Goal: Task Accomplishment & Management: Complete application form

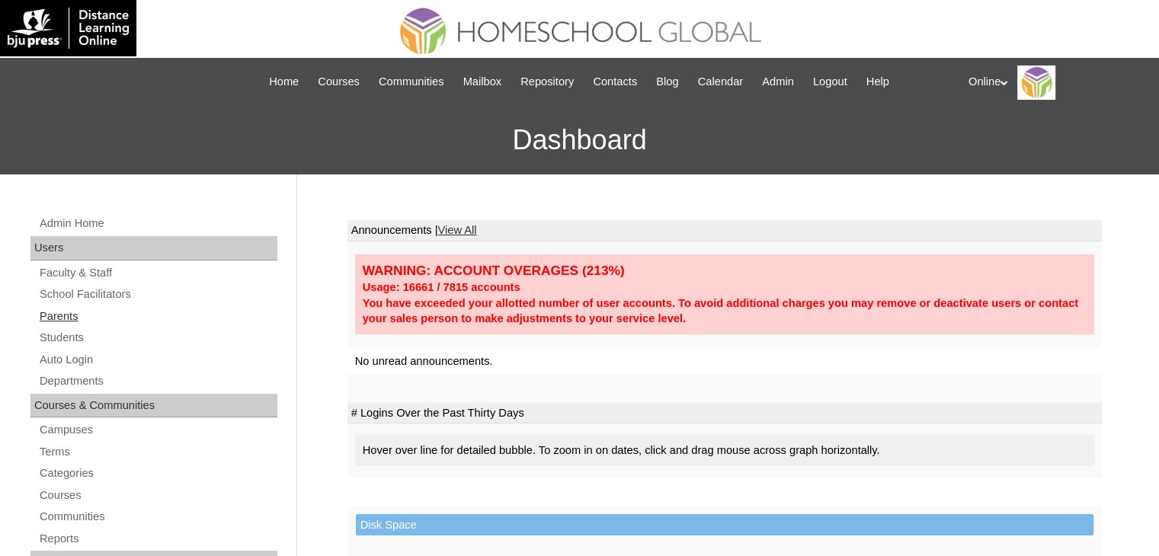
click at [50, 316] on link "Parents" at bounding box center [157, 316] width 239 height 19
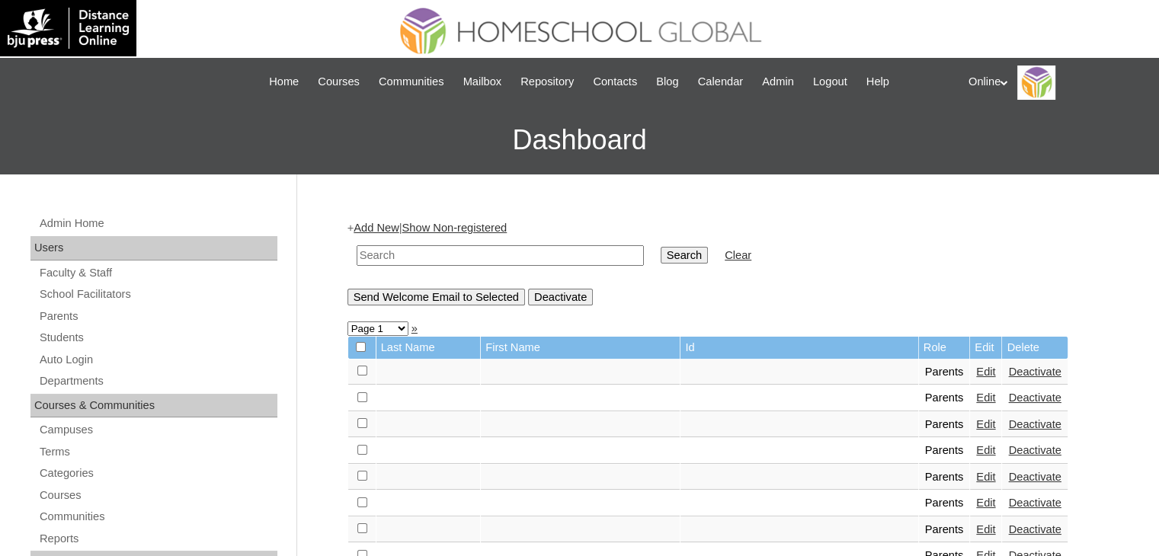
click at [395, 226] on link "Add New" at bounding box center [376, 228] width 45 height 12
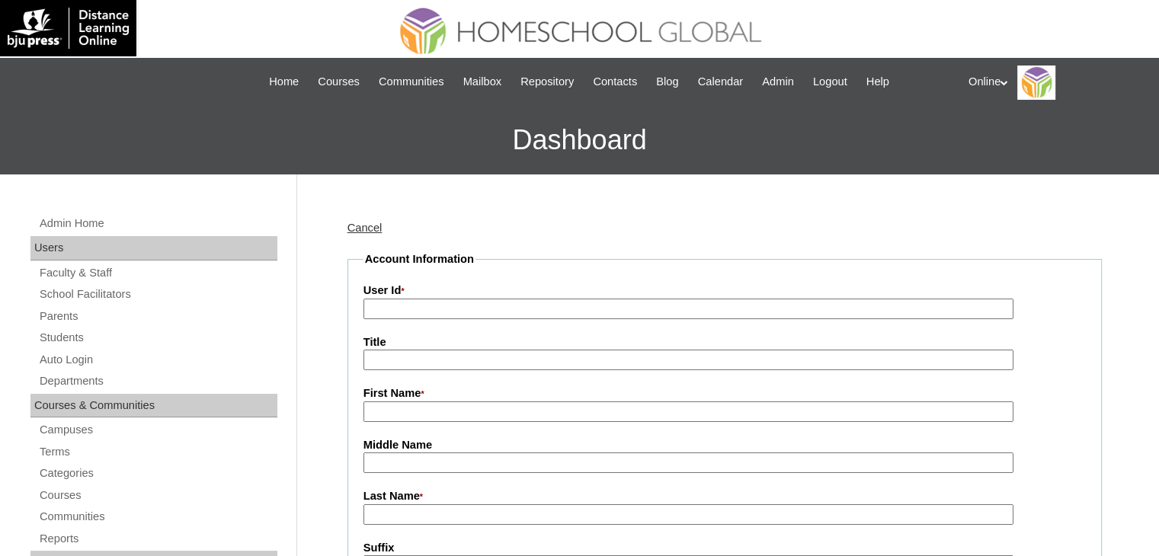
click at [469, 306] on input "User Id *" at bounding box center [688, 309] width 650 height 21
click at [355, 230] on link "Cancel" at bounding box center [364, 228] width 35 height 12
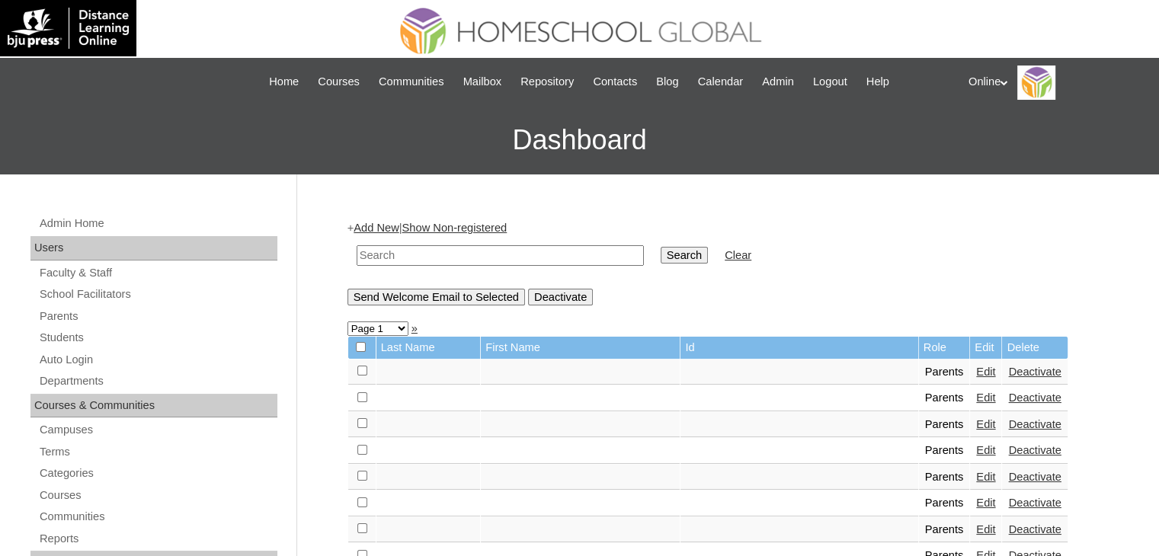
click at [518, 259] on input "text" at bounding box center [500, 255] width 287 height 21
paste input "HGP0193-OACAD2025"
type input "HGP0193-OACAD2025"
click at [661, 255] on input "Search" at bounding box center [684, 255] width 47 height 17
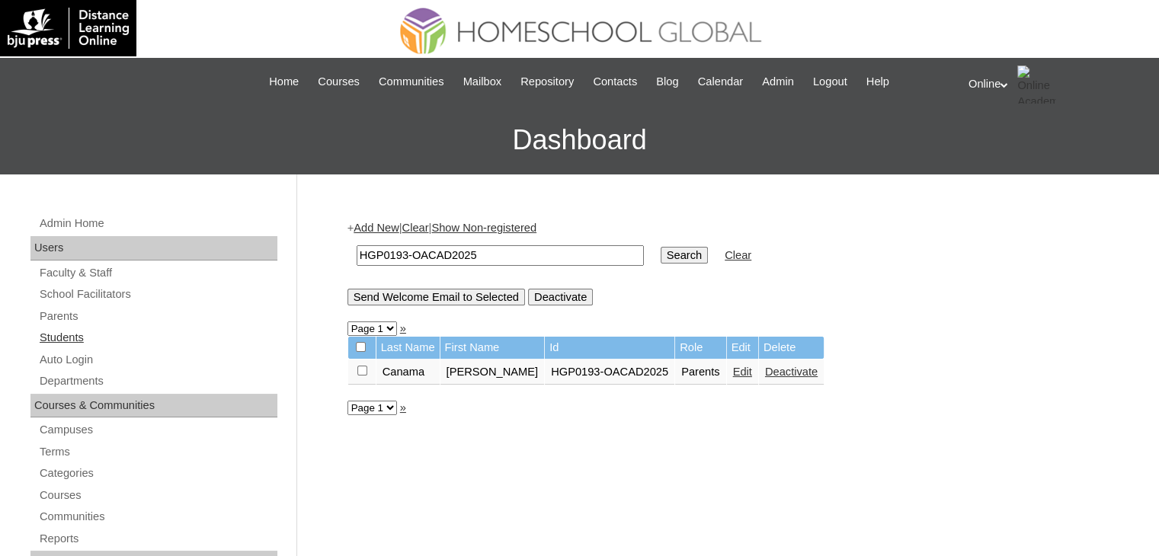
click at [81, 341] on link "Students" at bounding box center [157, 337] width 239 height 19
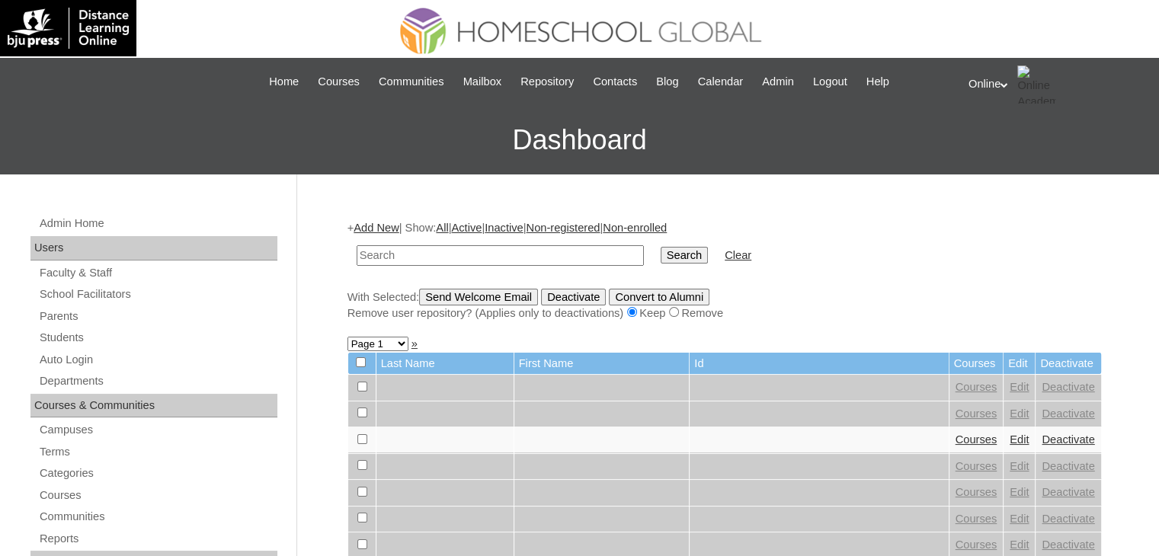
click at [373, 225] on link "Add New" at bounding box center [376, 228] width 45 height 12
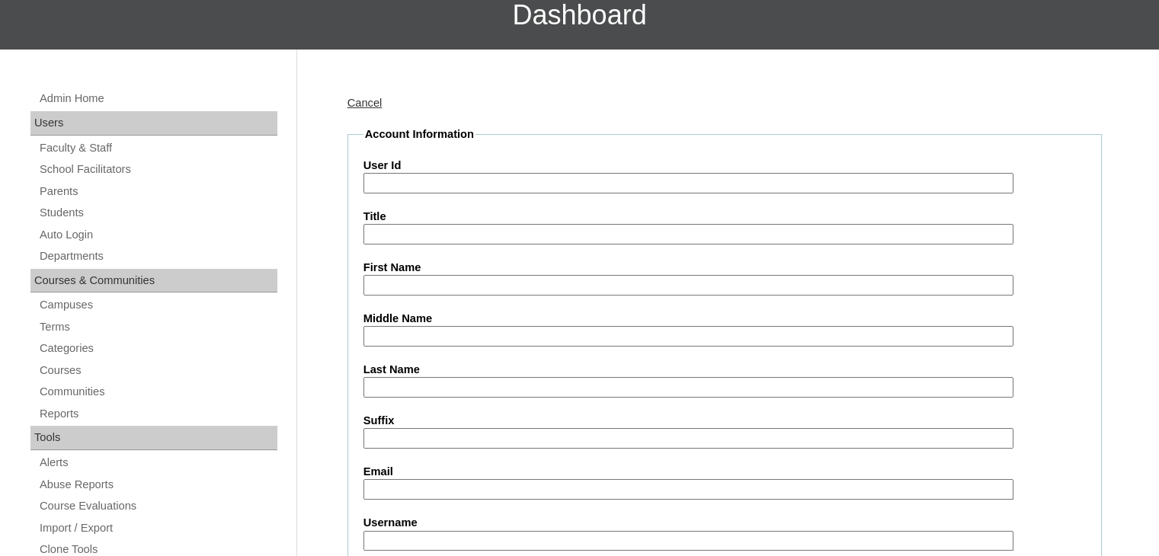
scroll to position [126, 0]
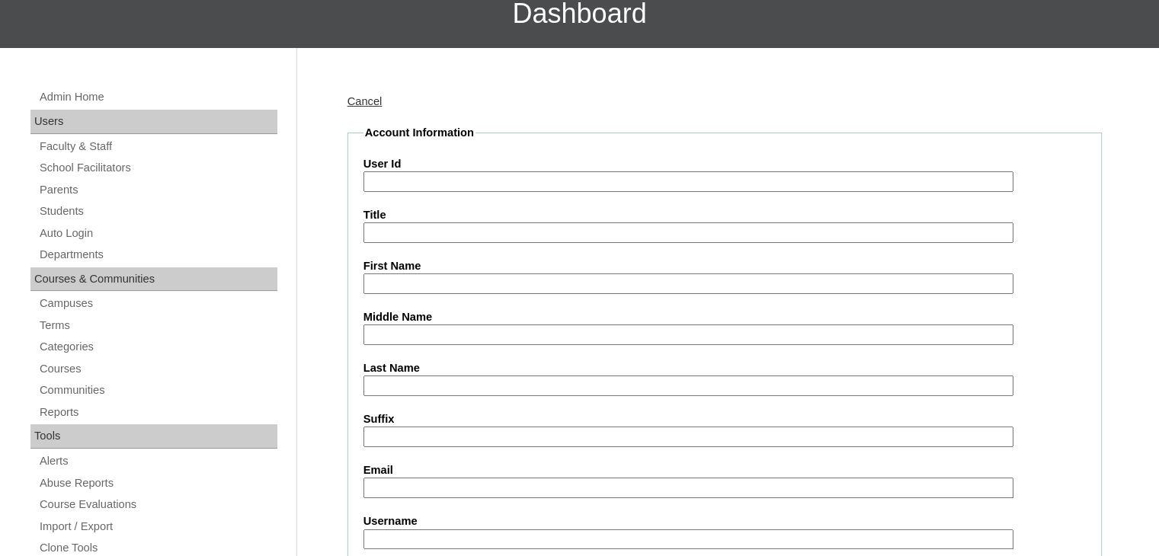
click at [427, 174] on input "User Id" at bounding box center [688, 181] width 650 height 21
click at [504, 178] on input "User Id" at bounding box center [688, 181] width 650 height 21
paste input "HG245OACAD2025"
type input "HG245OACAD2025"
click at [492, 276] on input "First Name" at bounding box center [688, 284] width 650 height 21
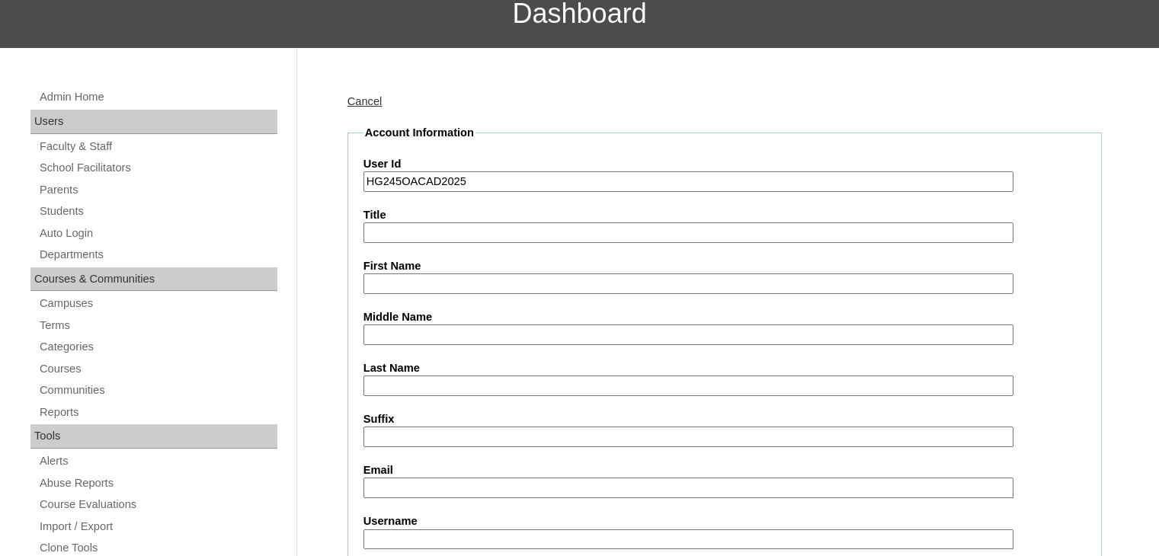
paste input "Yvonne Lucille Canama Veluz _250006832"
type input "Yvonne Lucille Canama"
click at [396, 388] on input "Last Name" at bounding box center [688, 386] width 650 height 21
paste input "Veluz"
type input "Veluz"
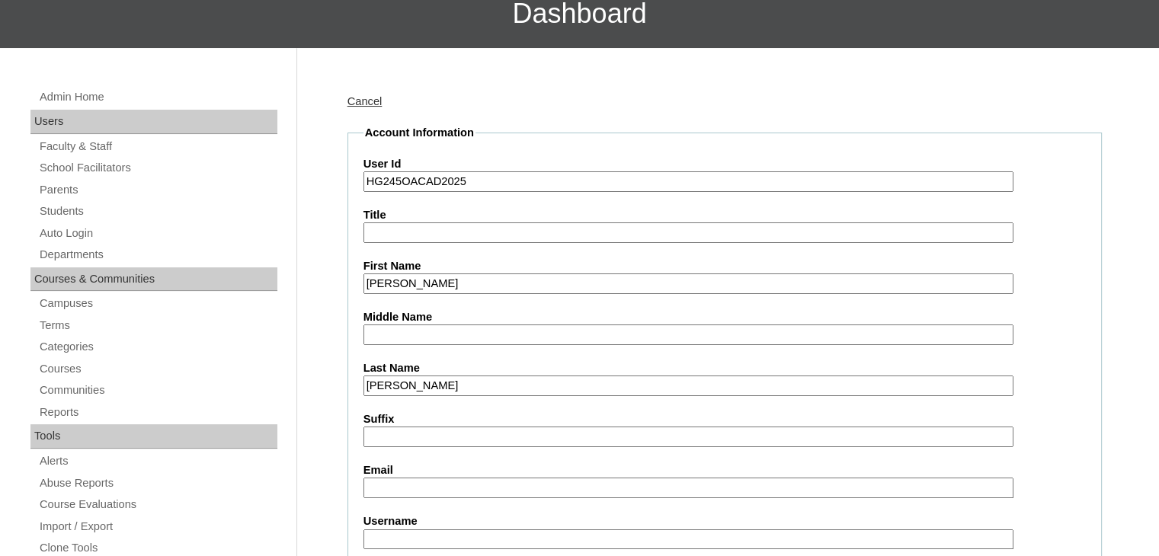
click at [445, 282] on input "Yvonne Lucille Canama" at bounding box center [688, 284] width 650 height 21
type input "Yvonne Lucille"
click at [417, 331] on input "Middle Name" at bounding box center [688, 335] width 650 height 21
paste input "Canama"
type input "Canama"
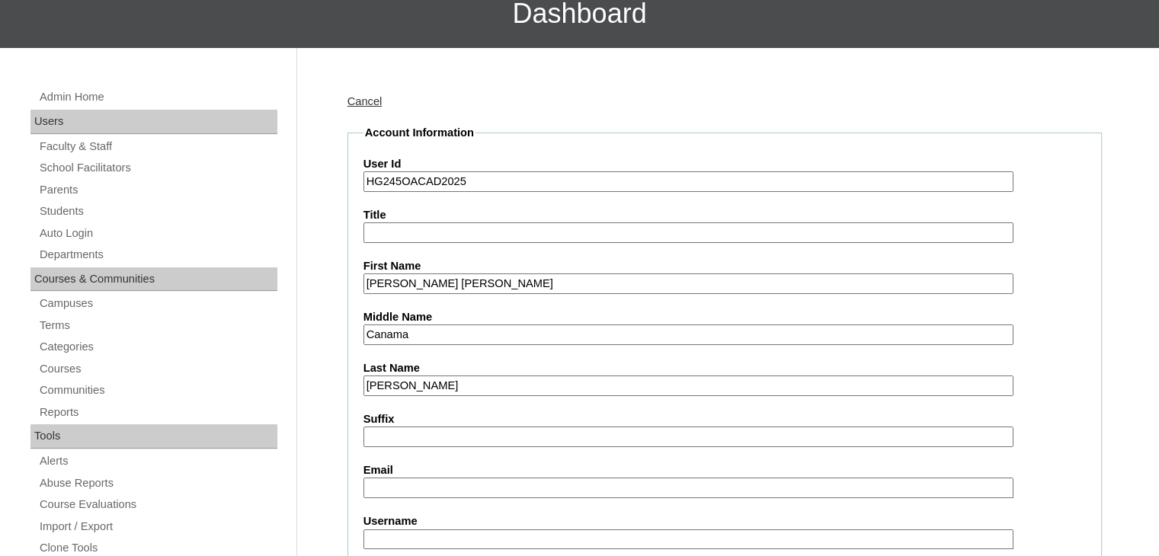
click at [582, 386] on input "Veluz" at bounding box center [688, 386] width 650 height 21
click at [550, 274] on input "Yvonne Lucille" at bounding box center [688, 284] width 650 height 21
type input "Yvonne Lucille"
click at [395, 486] on input "Email" at bounding box center [688, 488] width 650 height 21
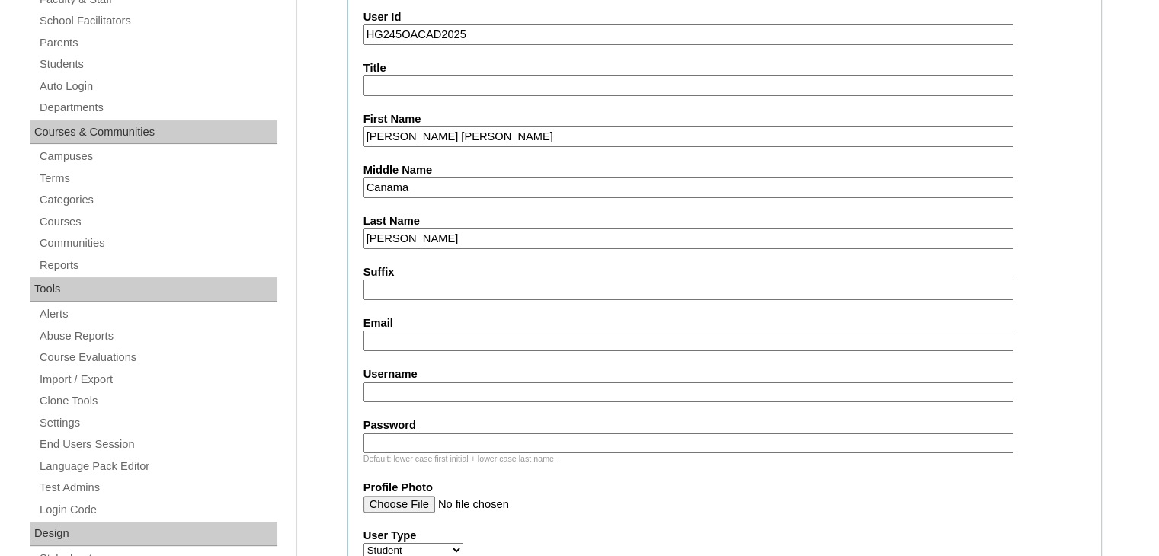
scroll to position [277, 0]
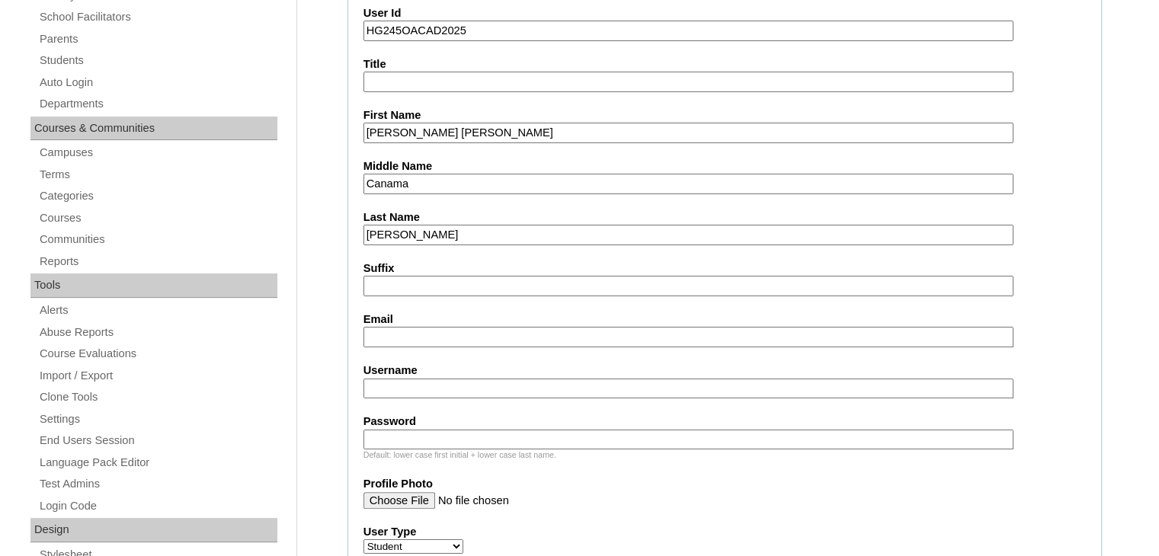
paste input "nessv.pro@gmail.com"
type input "nessv.pro@gmail.com"
click at [462, 382] on input "Username" at bounding box center [688, 389] width 650 height 21
paste input "yvonne.veluz2025"
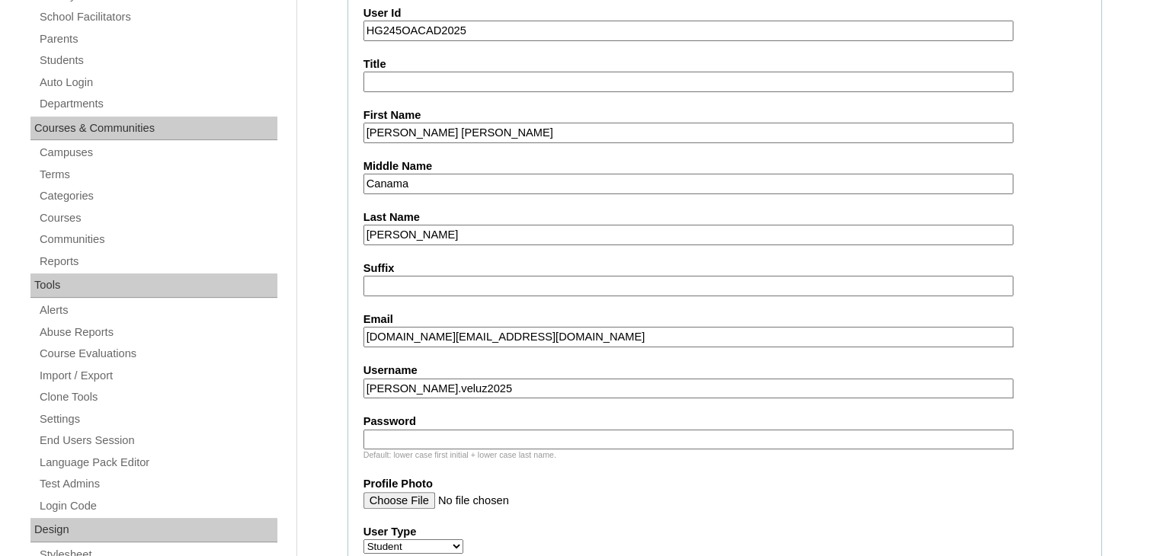
type input "yvonne.veluz2025"
click at [457, 431] on input "Password" at bounding box center [688, 440] width 650 height 21
paste input "KlhJf"
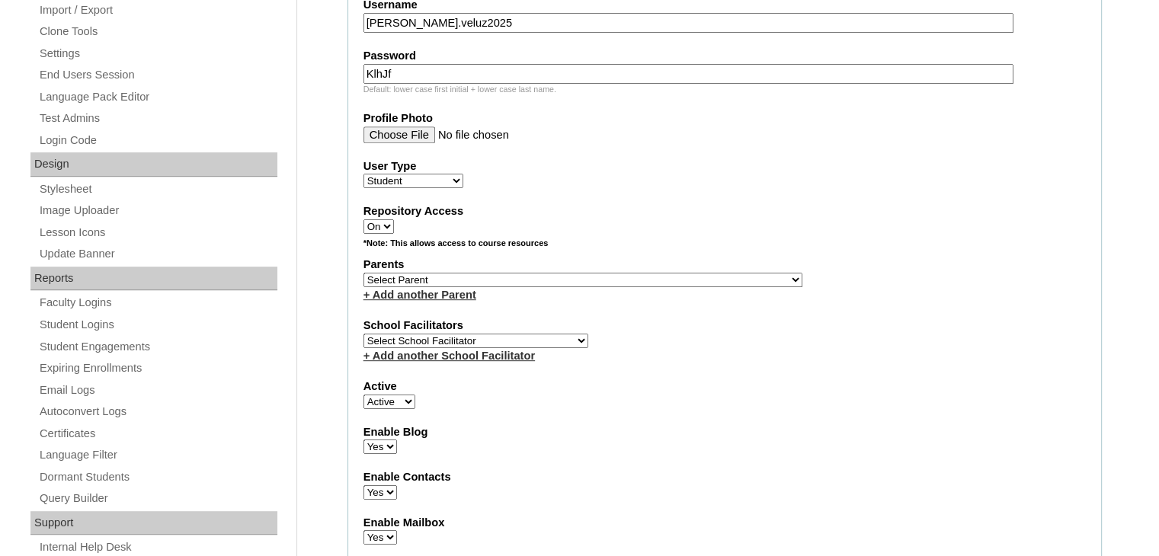
scroll to position [645, 0]
type input "KlhJf"
click at [622, 271] on select "Select Parent , , , , , , , , , , , , , , , , , , , , , , , , , , , , , , , , ,…" at bounding box center [582, 278] width 439 height 14
select select "43754"
click at [363, 271] on select "Select Parent , , , , , , , , , , , , , , , , , , , , , , , , , , , , , , , , ,…" at bounding box center [582, 278] width 439 height 14
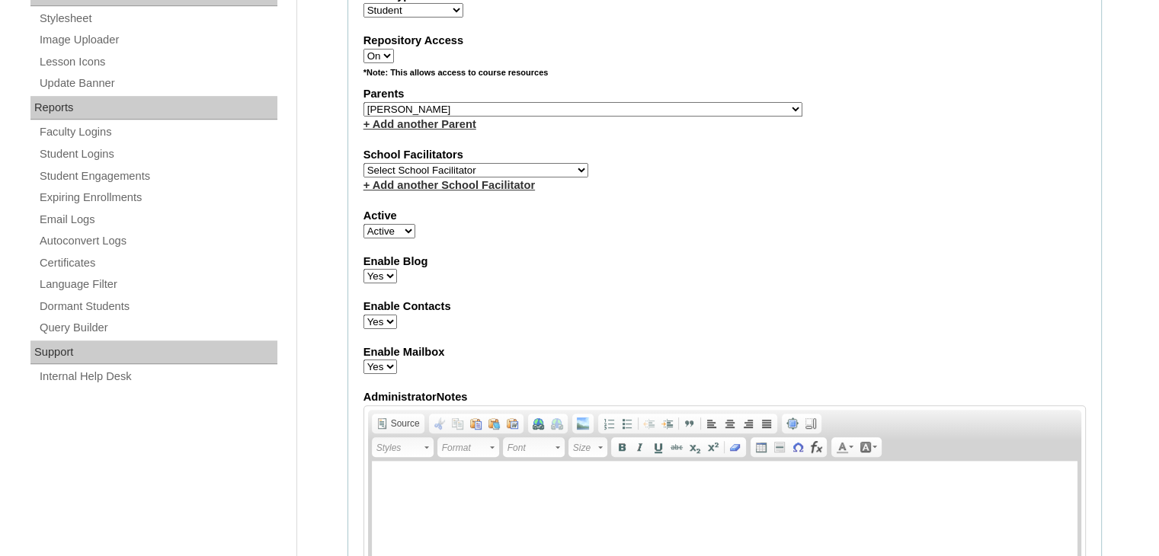
scroll to position [814, 0]
click at [523, 163] on select "Select School Facilitator Norman Añain Ruffa Abadijas Mary Abella Gloryfe Abion…" at bounding box center [475, 170] width 225 height 14
select select "43686"
click at [363, 163] on select "Select School Facilitator Norman Añain Ruffa Abadijas Mary Abella Gloryfe Abion…" at bounding box center [475, 170] width 225 height 14
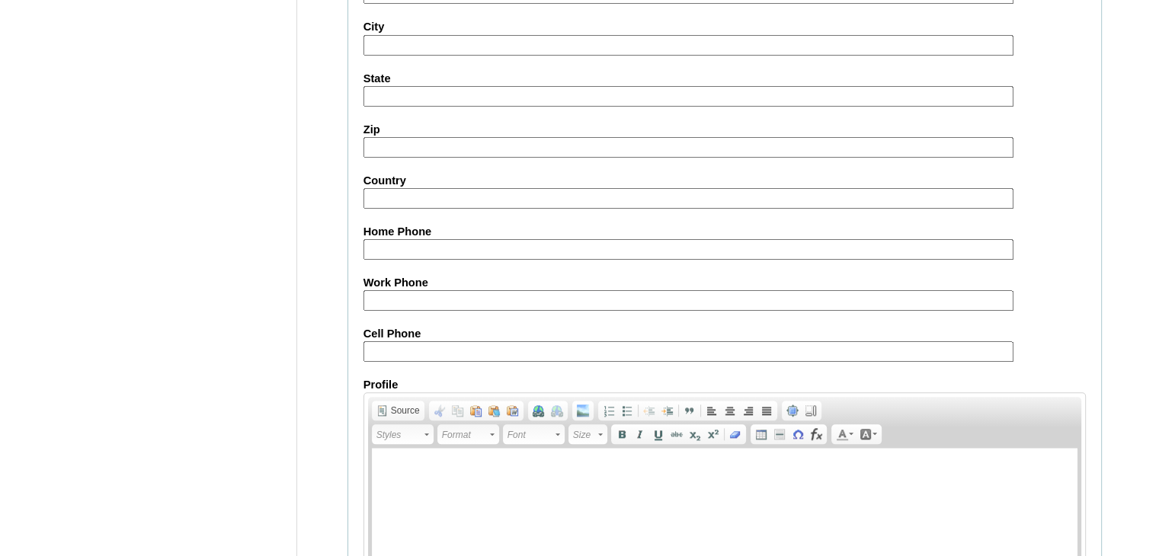
scroll to position [1746, 0]
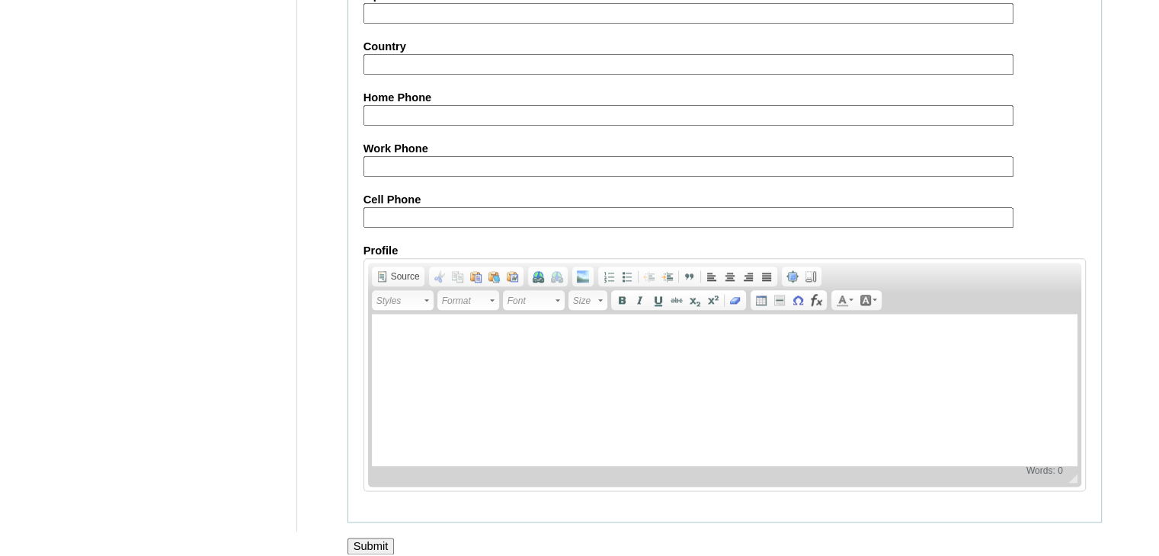
click at [380, 538] on input "Submit" at bounding box center [370, 546] width 47 height 17
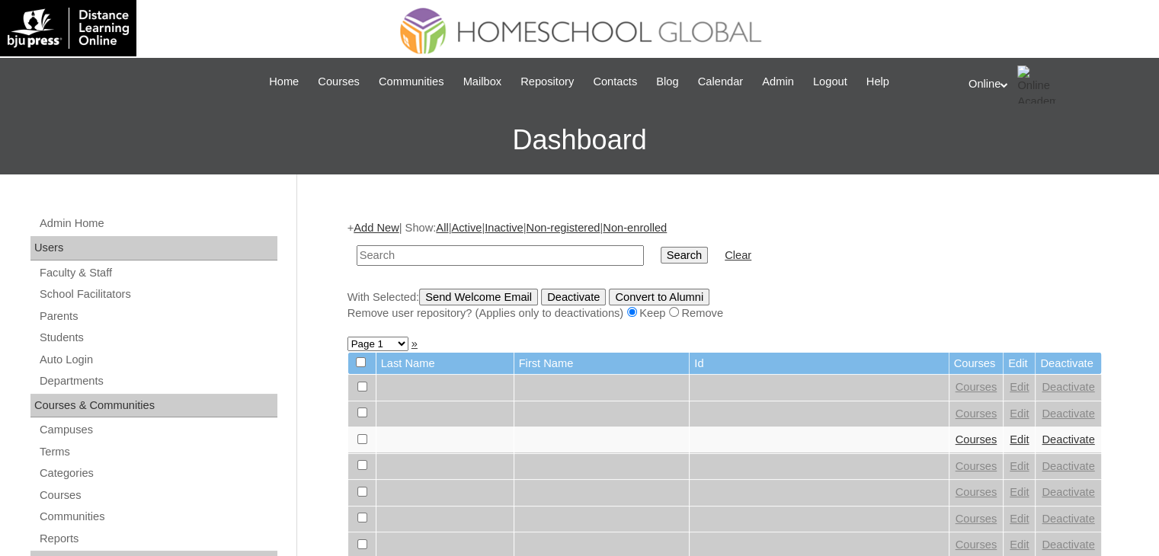
click at [536, 251] on input "text" at bounding box center [500, 255] width 287 height 21
paste input "HG245OACAD2025"
type input "HG245OACAD2025"
click at [661, 251] on input "Search" at bounding box center [684, 255] width 47 height 17
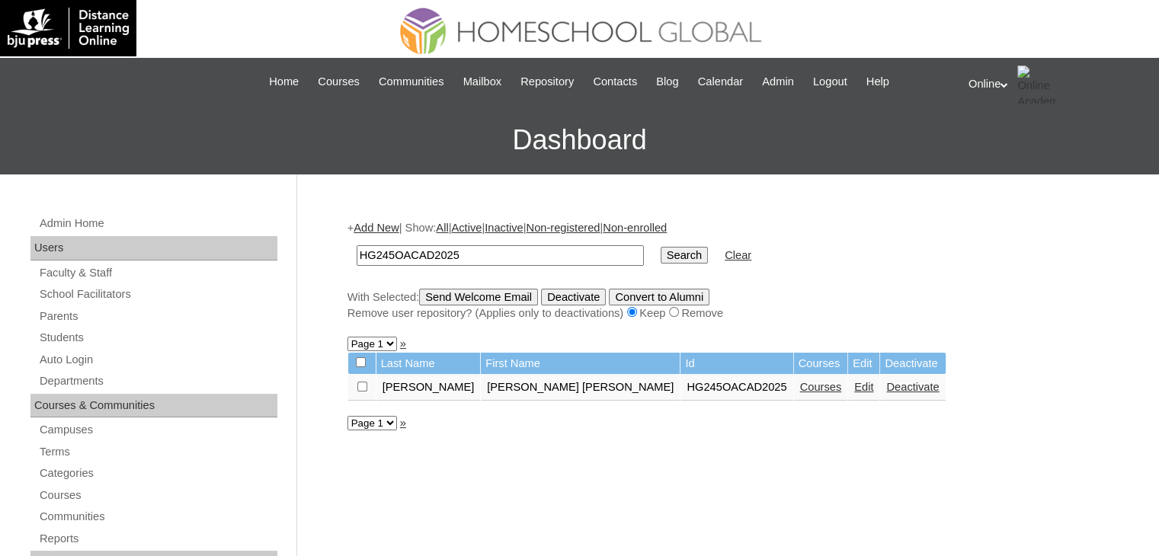
click at [800, 385] on link "Courses" at bounding box center [821, 387] width 42 height 12
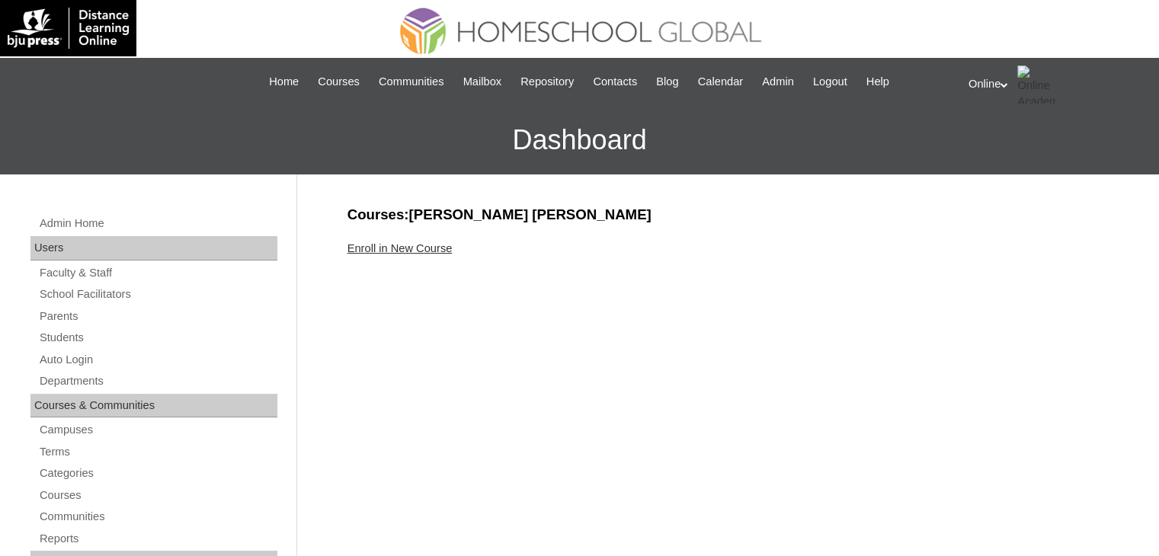
click at [428, 244] on link "Enroll in New Course" at bounding box center [399, 248] width 105 height 12
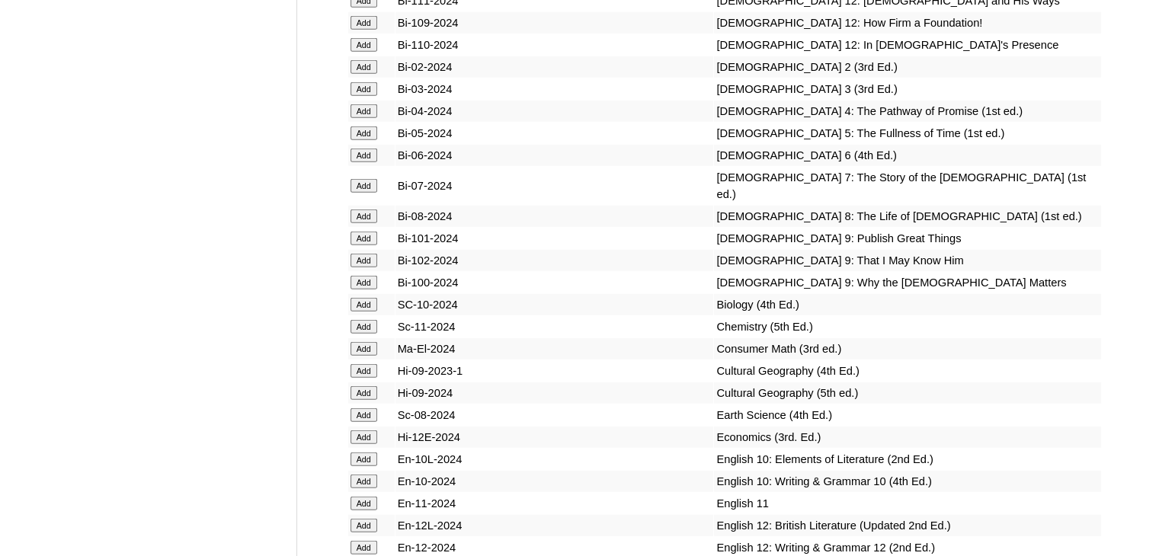
scroll to position [4128, 0]
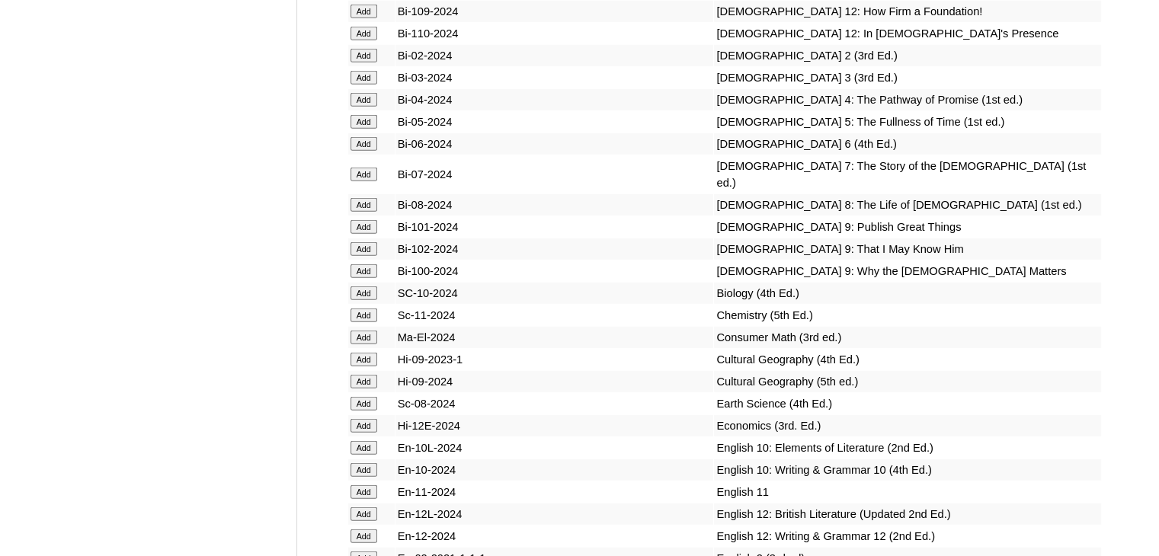
click at [362, 278] on input "Add" at bounding box center [363, 271] width 27 height 14
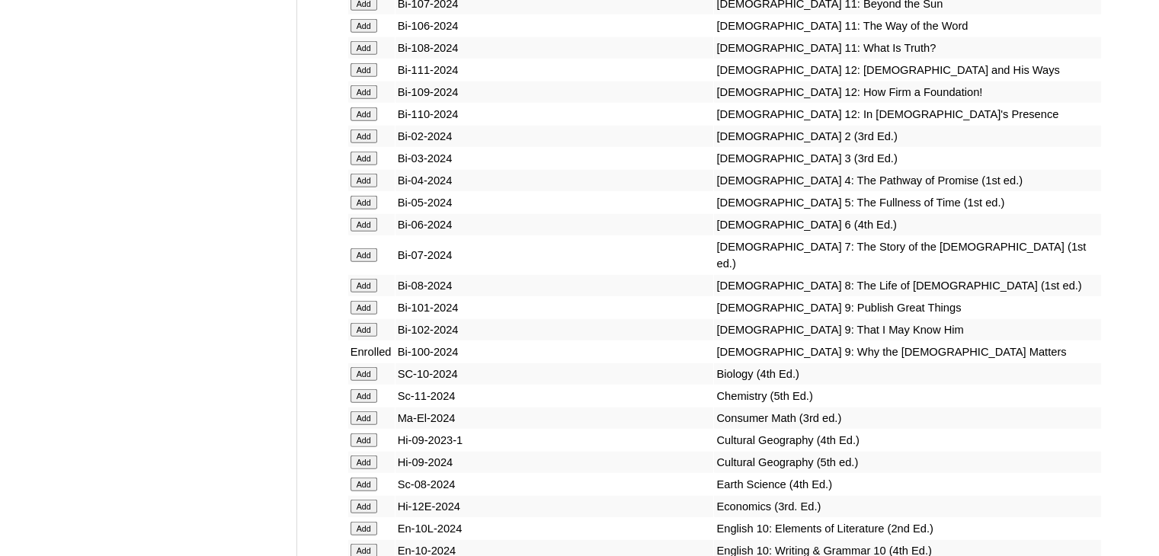
scroll to position [4047, 0]
click at [360, 315] on input "Add" at bounding box center [363, 308] width 27 height 14
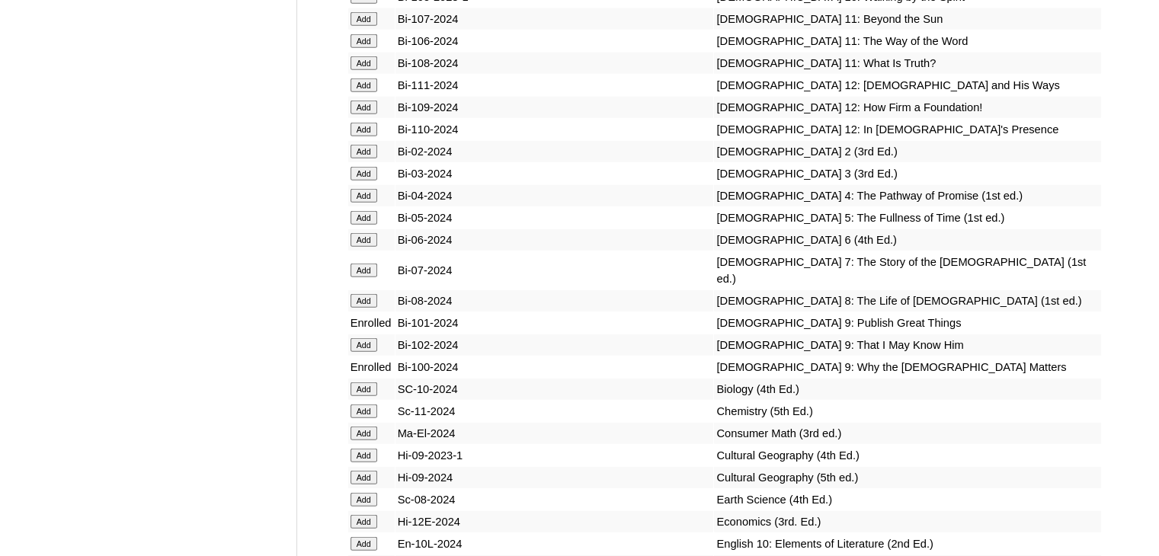
scroll to position [4031, 0]
click at [366, 353] on input "Add" at bounding box center [363, 346] width 27 height 14
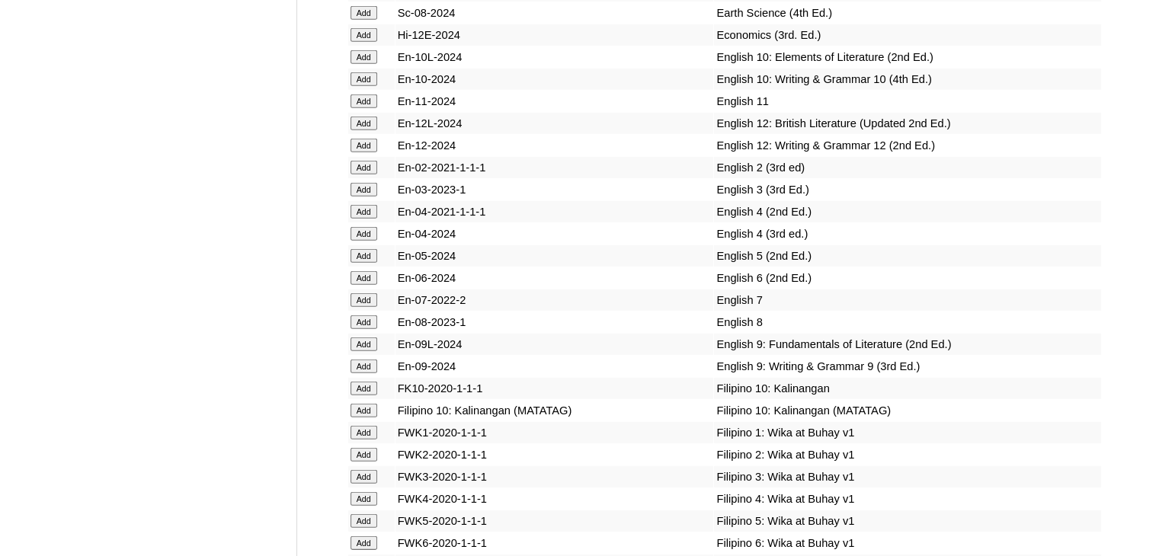
scroll to position [4520, 0]
click at [364, 373] on input "Add" at bounding box center [363, 366] width 27 height 14
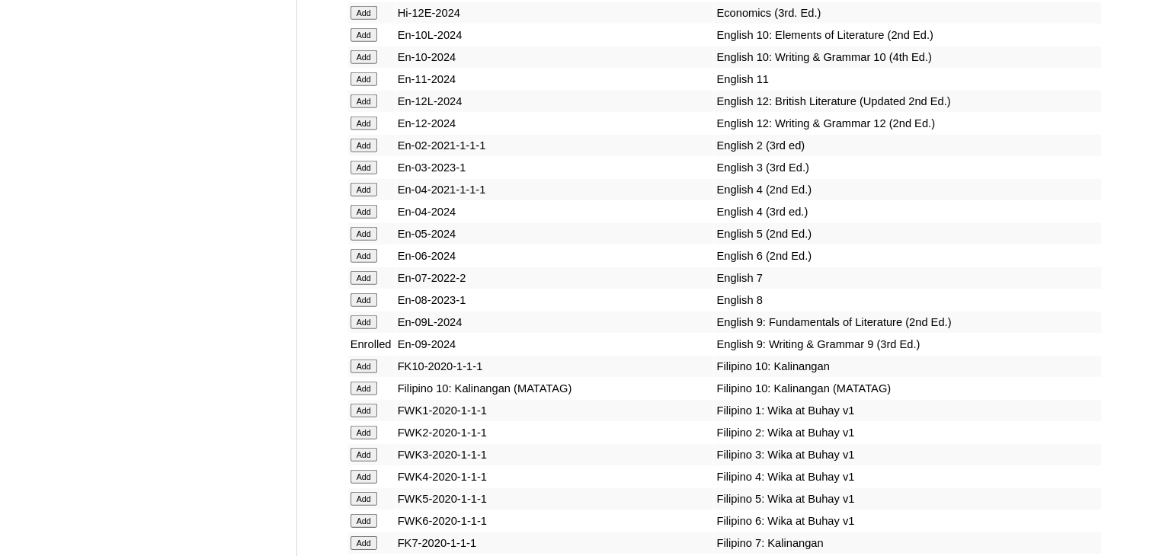
scroll to position [4543, 0]
click at [364, 328] on input "Add" at bounding box center [363, 321] width 27 height 14
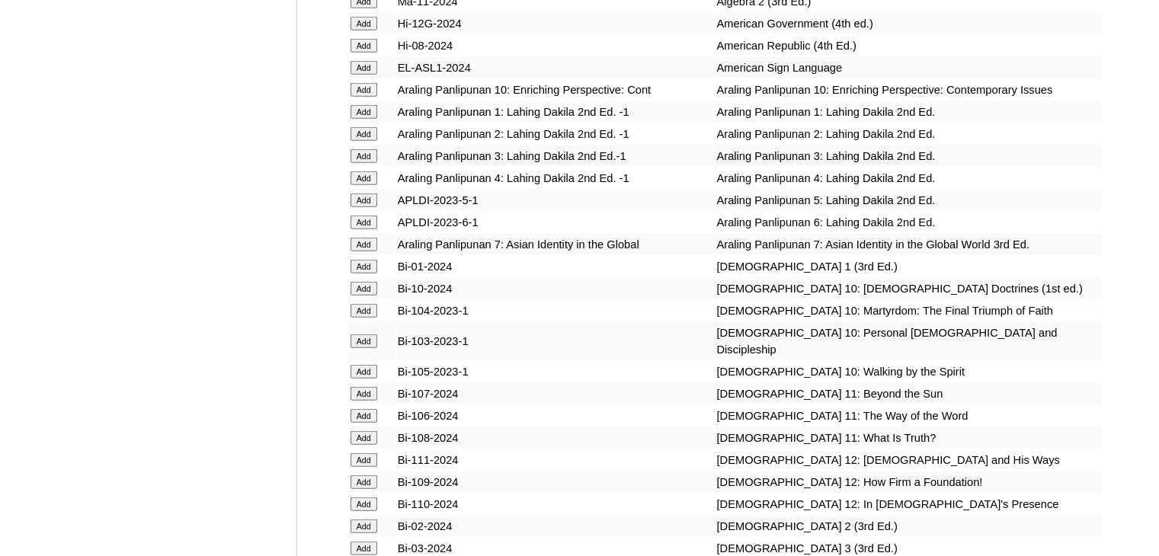
scroll to position [3657, 0]
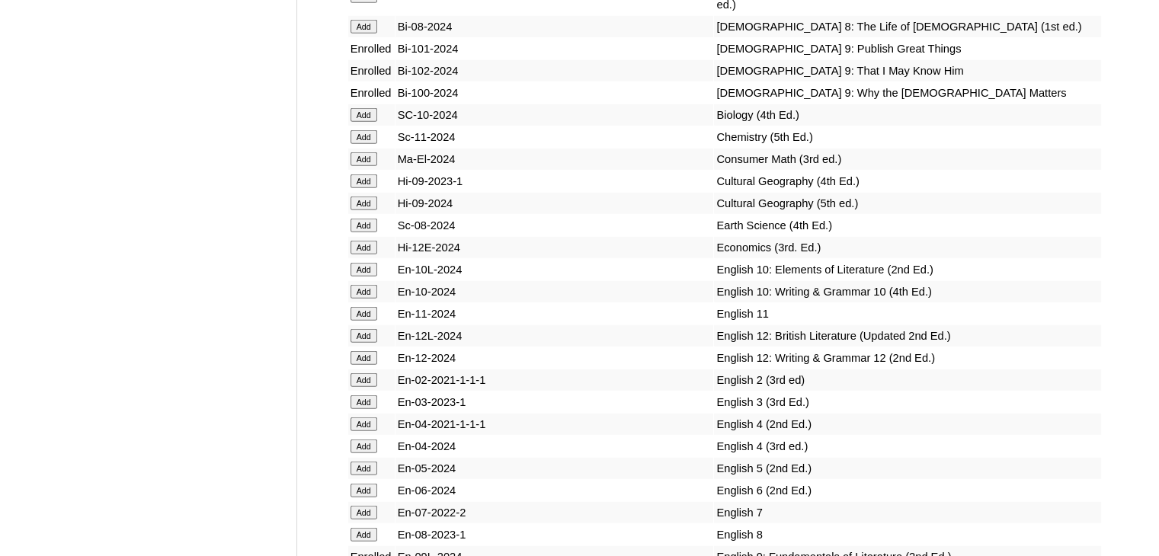
scroll to position [4309, 0]
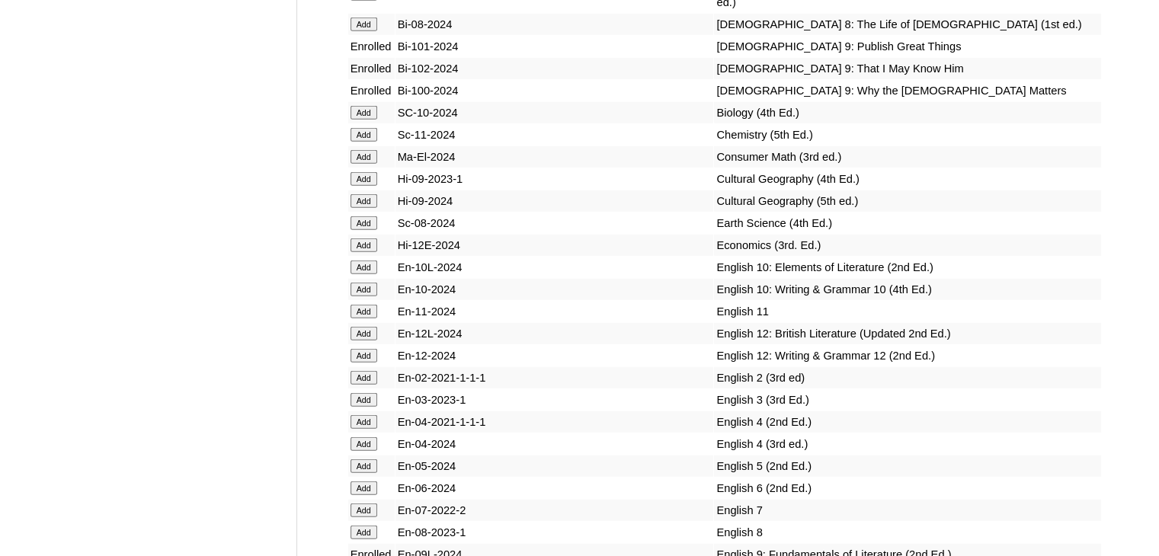
click at [363, 186] on input "Add" at bounding box center [363, 179] width 27 height 14
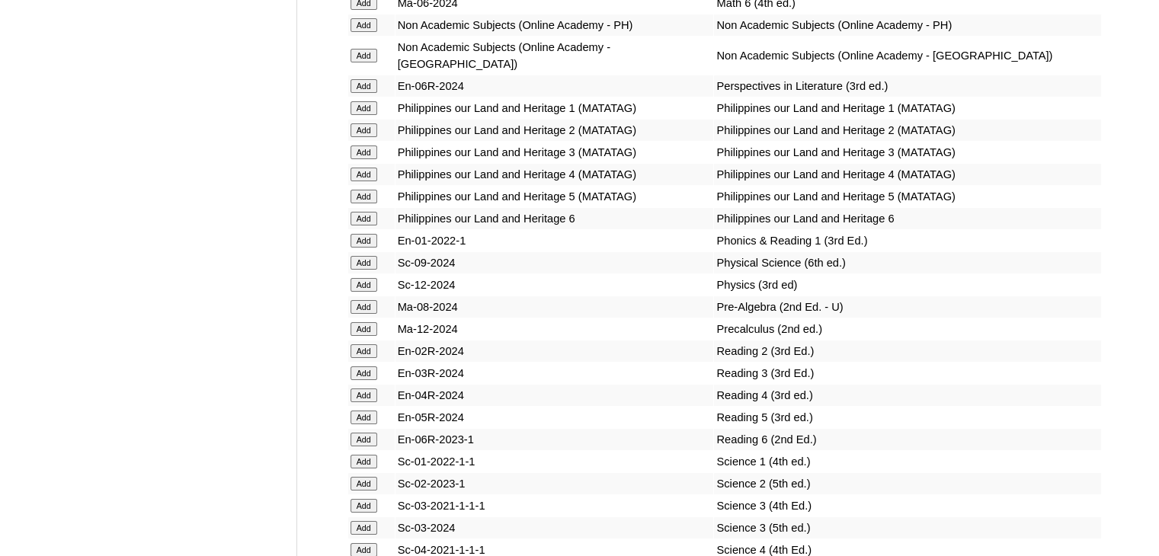
scroll to position [5944, 0]
click at [365, 268] on input "Add" at bounding box center [363, 261] width 27 height 14
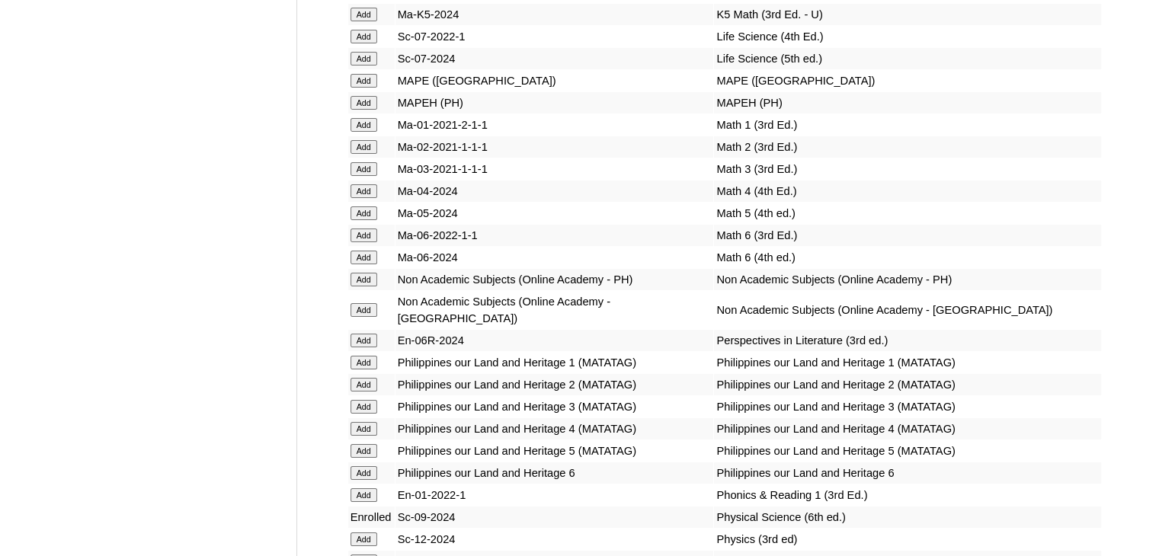
scroll to position [5695, 0]
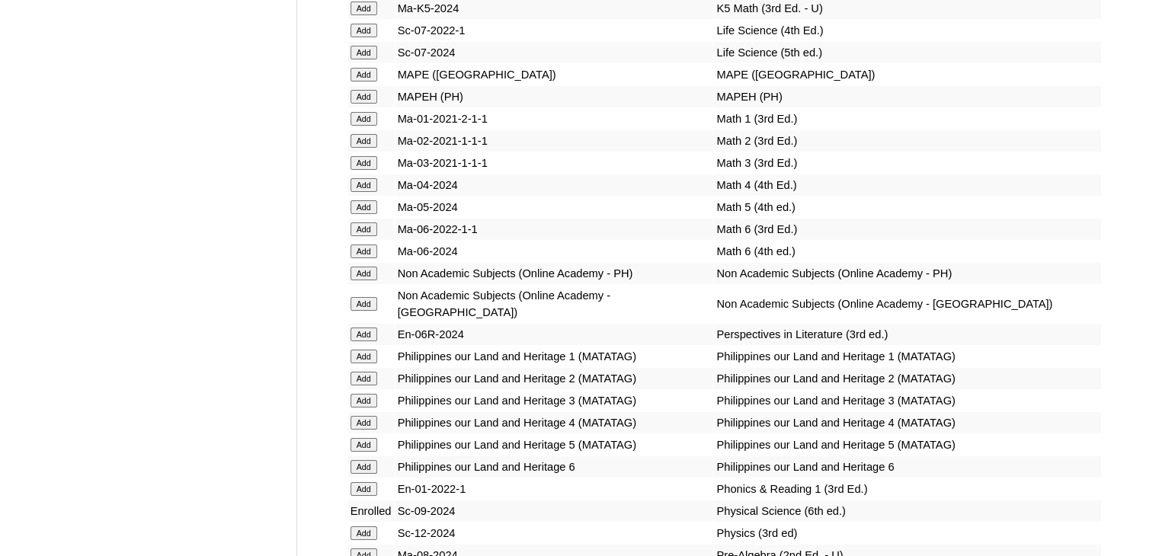
click at [366, 311] on input "Add" at bounding box center [363, 304] width 27 height 14
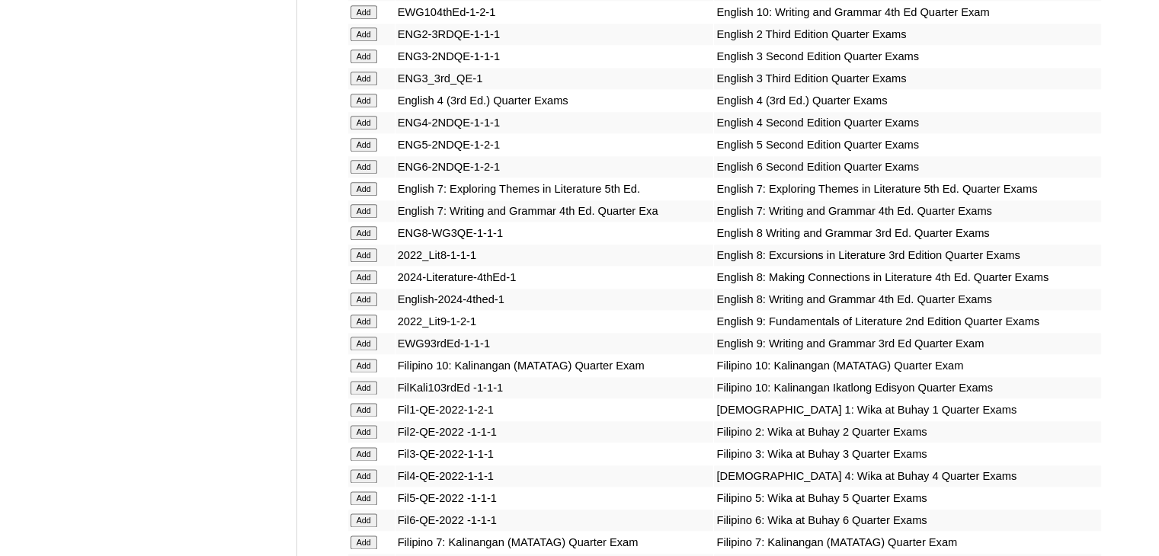
scroll to position [1834, 0]
click at [368, 345] on input "Add" at bounding box center [363, 343] width 27 height 14
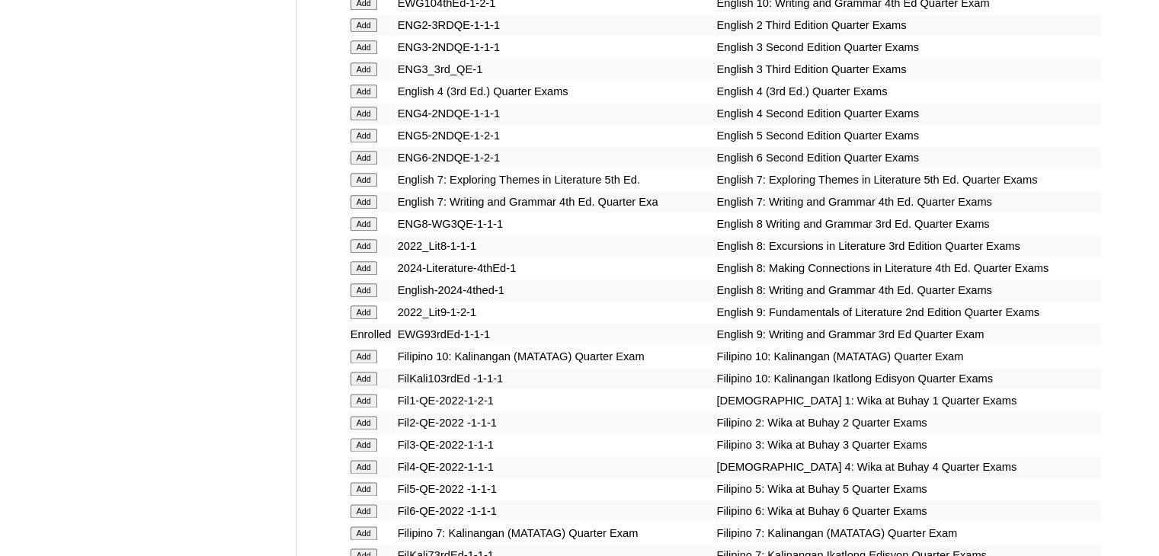
scroll to position [1843, 0]
click at [368, 311] on input "Add" at bounding box center [363, 312] width 27 height 14
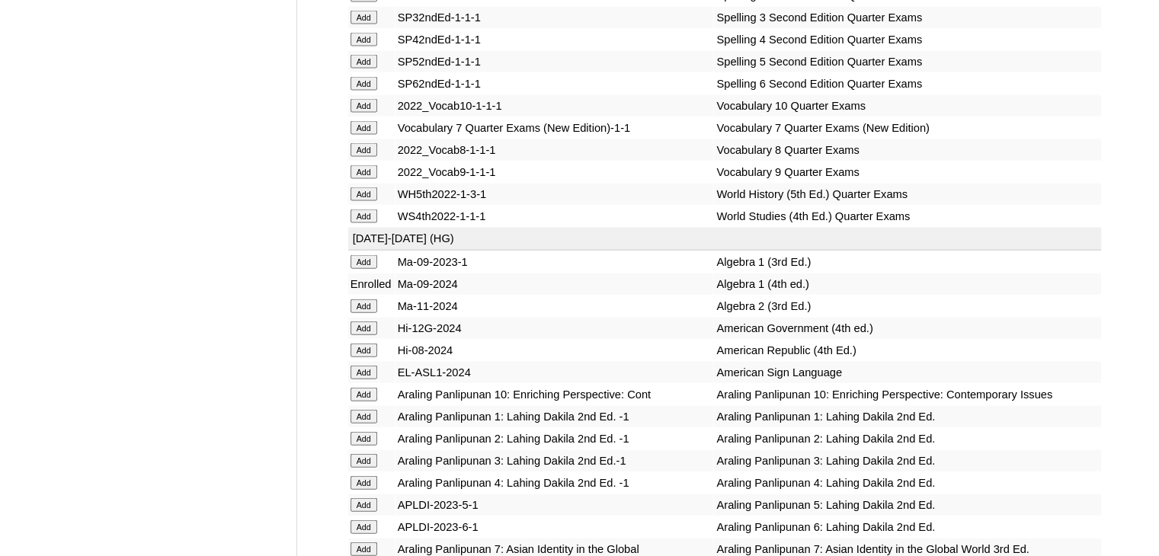
scroll to position [3349, 0]
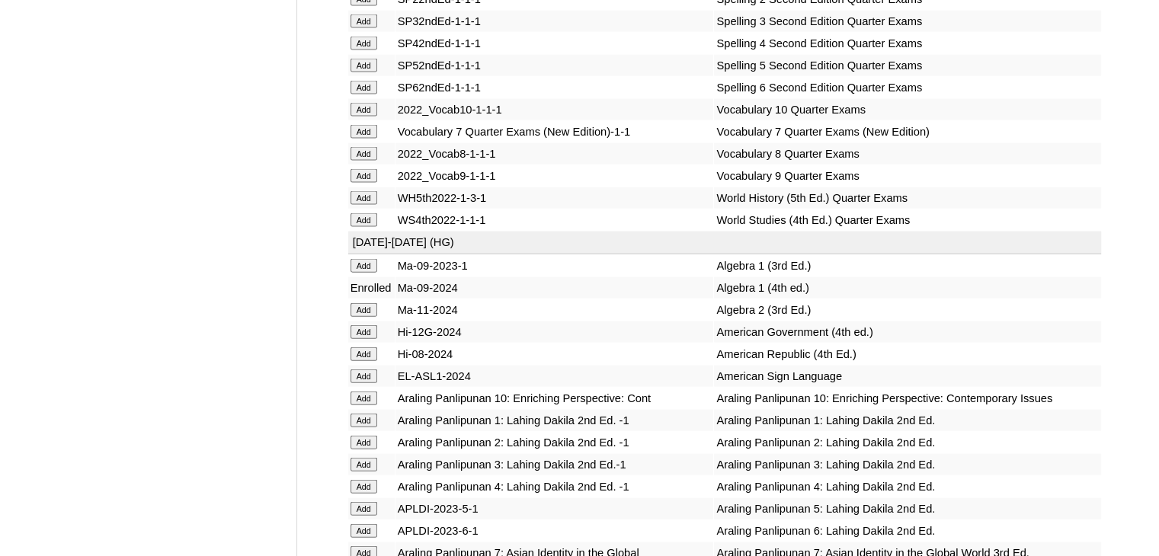
click at [363, 183] on input "Add" at bounding box center [363, 176] width 27 height 14
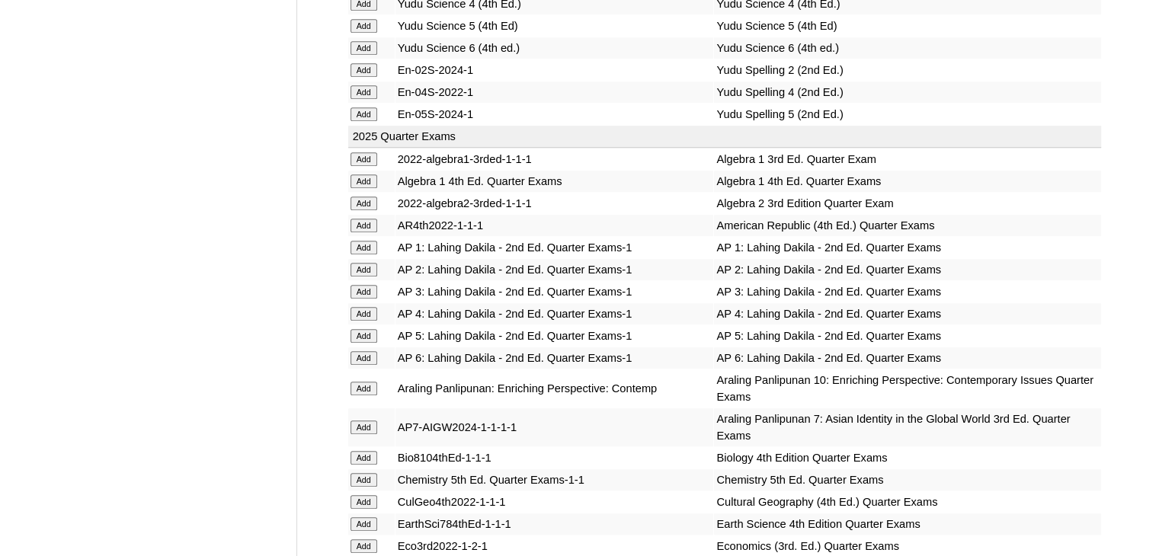
scroll to position [1259, 0]
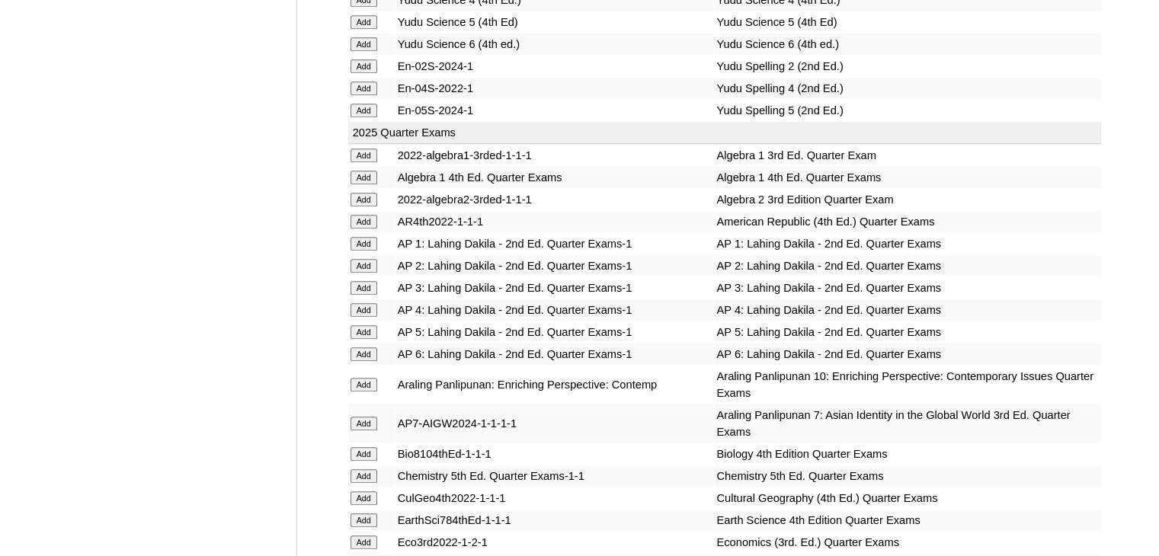
click at [364, 171] on input "Add" at bounding box center [363, 178] width 27 height 14
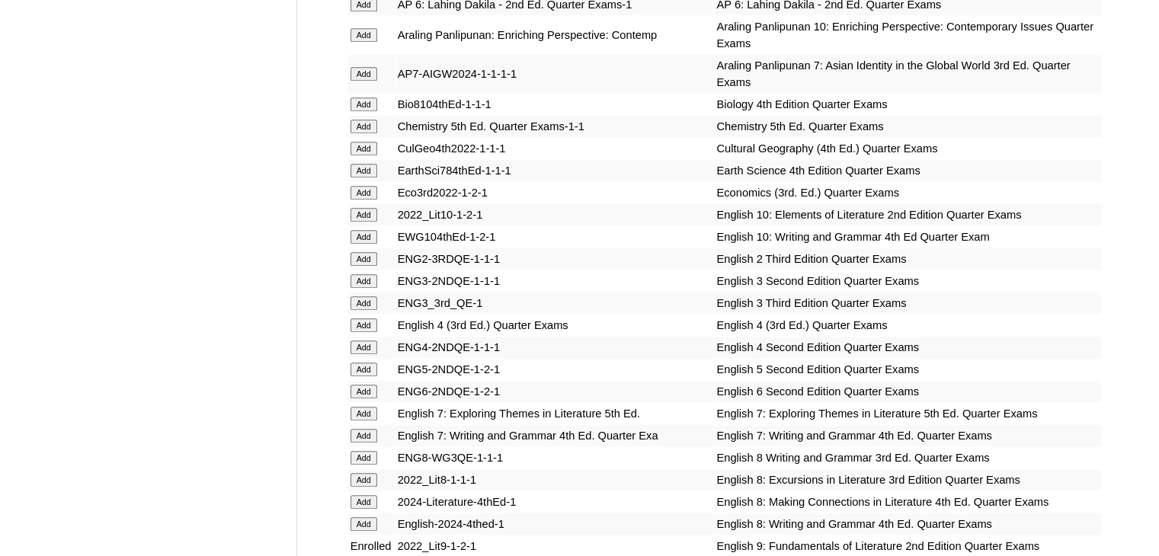
scroll to position [1609, 0]
click at [364, 141] on input "Add" at bounding box center [363, 148] width 27 height 14
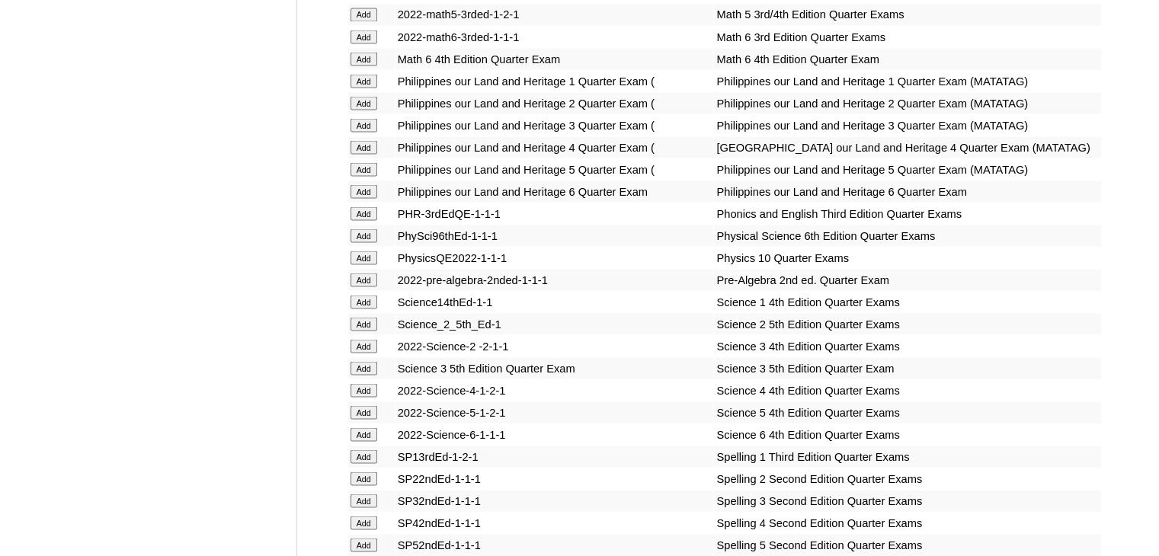
scroll to position [2870, 0]
click at [366, 242] on input "Add" at bounding box center [363, 235] width 27 height 14
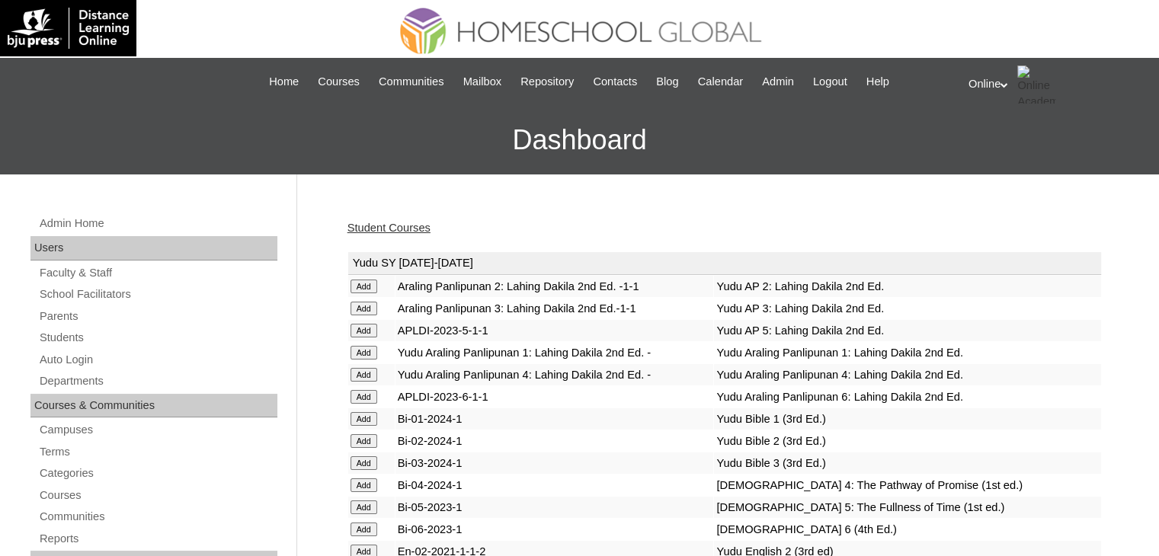
click at [402, 226] on link "Student Courses" at bounding box center [388, 228] width 83 height 12
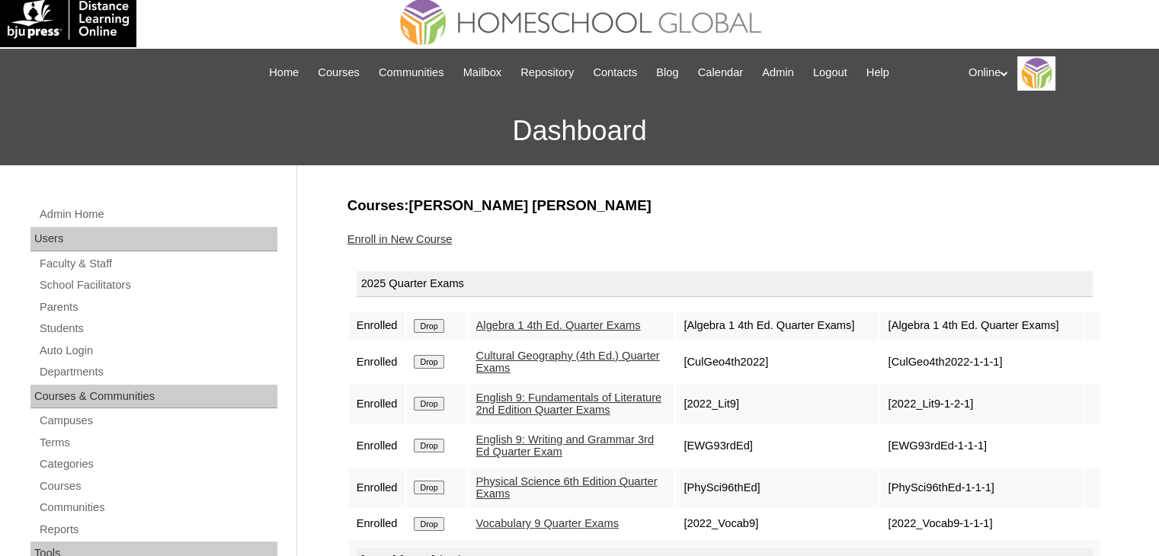
scroll to position [8, 0]
